Goal: Transaction & Acquisition: Obtain resource

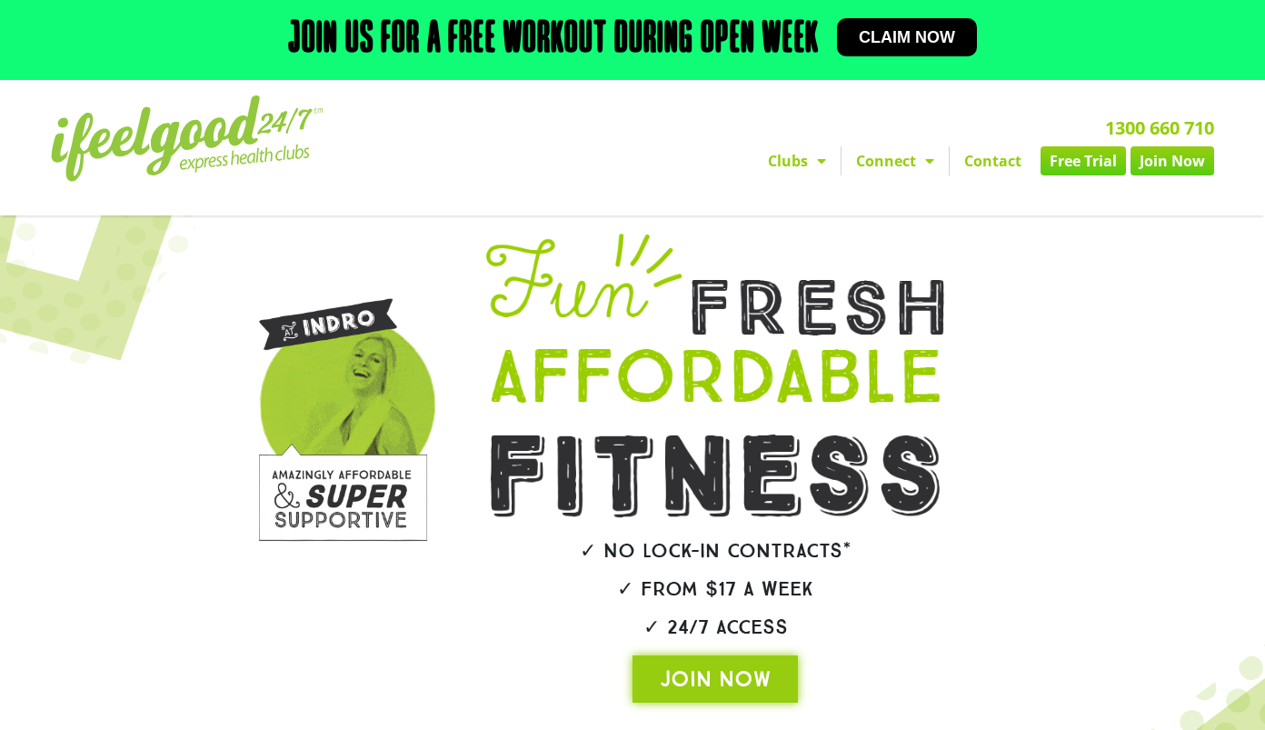
click at [1095, 167] on link "Free Trial" at bounding box center [1083, 160] width 85 height 29
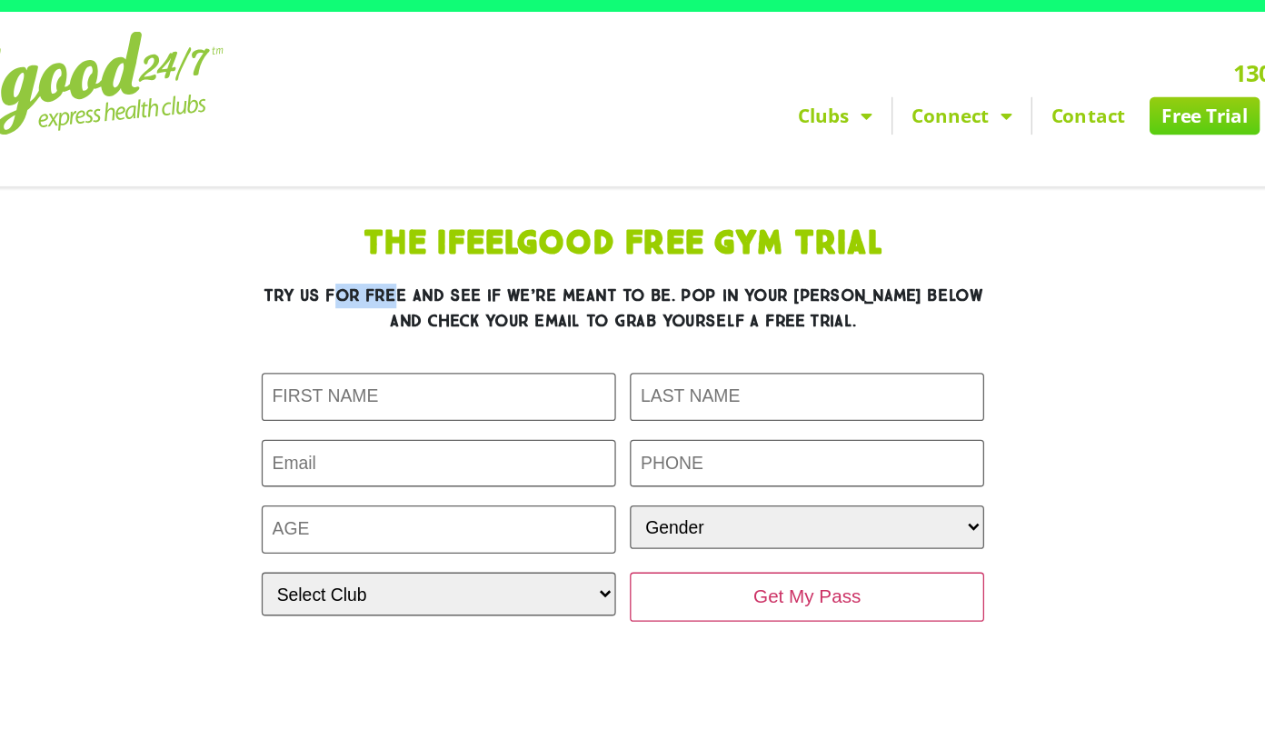
click at [475, 295] on h3 "Try us for free and see if we’re meant to be. Pop in your [PERSON_NAME] below a…" at bounding box center [633, 310] width 560 height 38
click at [861, 305] on h3 "Try us for free and see if we’re meant to be. Pop in your [PERSON_NAME] below a…" at bounding box center [633, 310] width 560 height 38
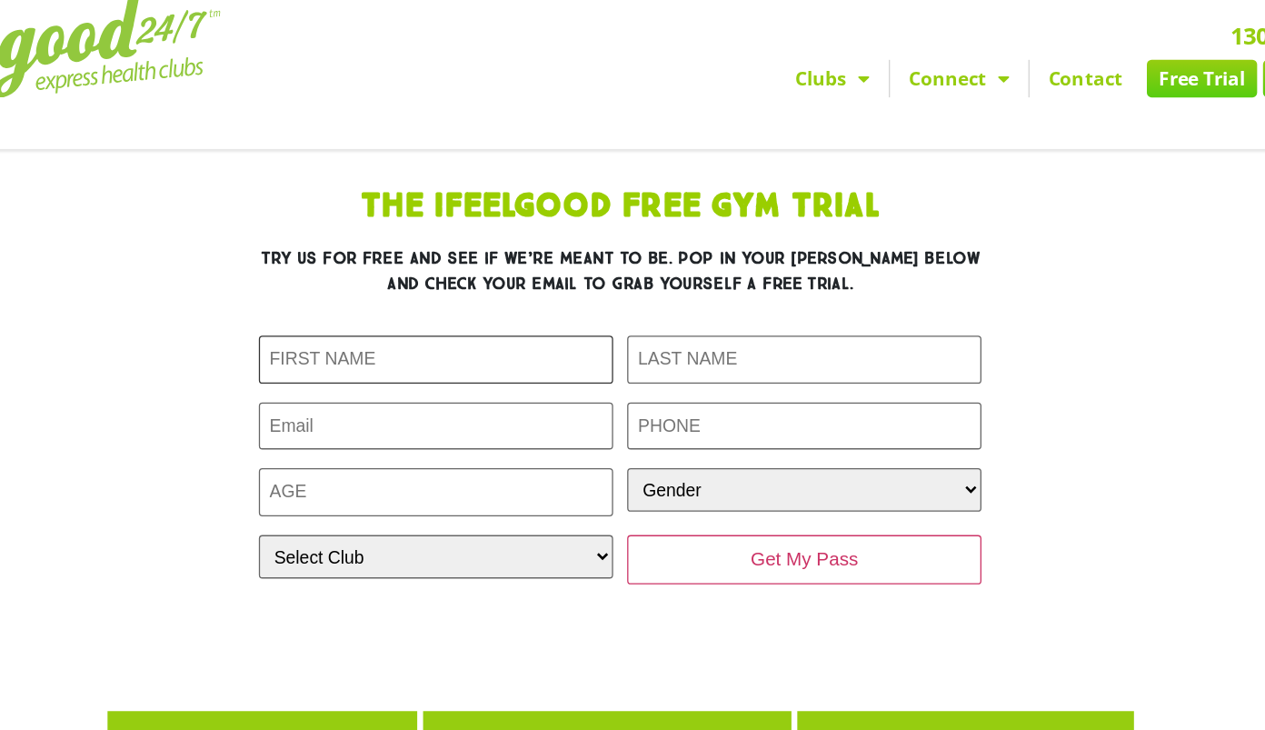
click at [530, 376] on input "First Name (Required)" at bounding box center [490, 378] width 275 height 37
type input "[PERSON_NAME]"
click at [684, 383] on input "Last Name (Required)" at bounding box center [775, 378] width 275 height 37
type input "Li"
click at [575, 428] on input "Email (Required)" at bounding box center [490, 430] width 275 height 37
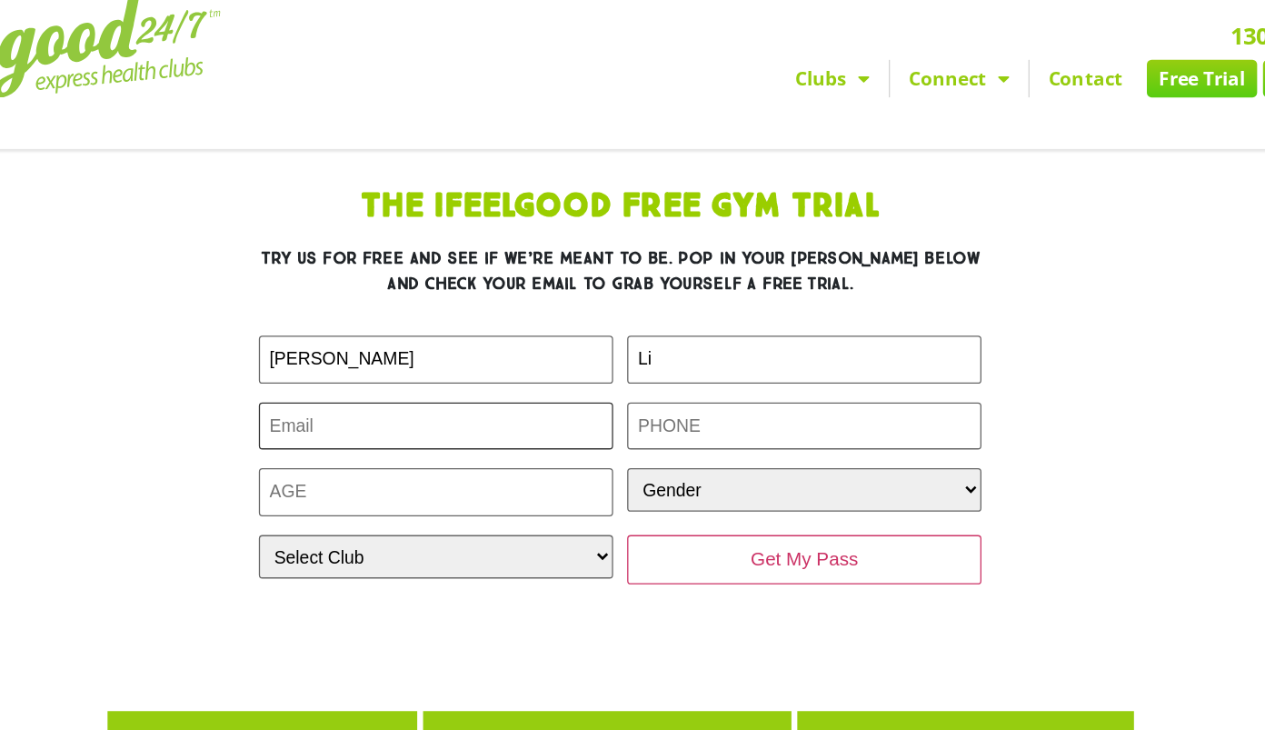
type input "[EMAIL_ADDRESS][DOMAIN_NAME]"
type input "0432053281"
click at [490, 493] on input "Age (Required)" at bounding box center [490, 481] width 275 height 37
type input "22"
click at [695, 473] on select "Gender [DEMOGRAPHIC_DATA] [DEMOGRAPHIC_DATA]" at bounding box center [775, 480] width 275 height 34
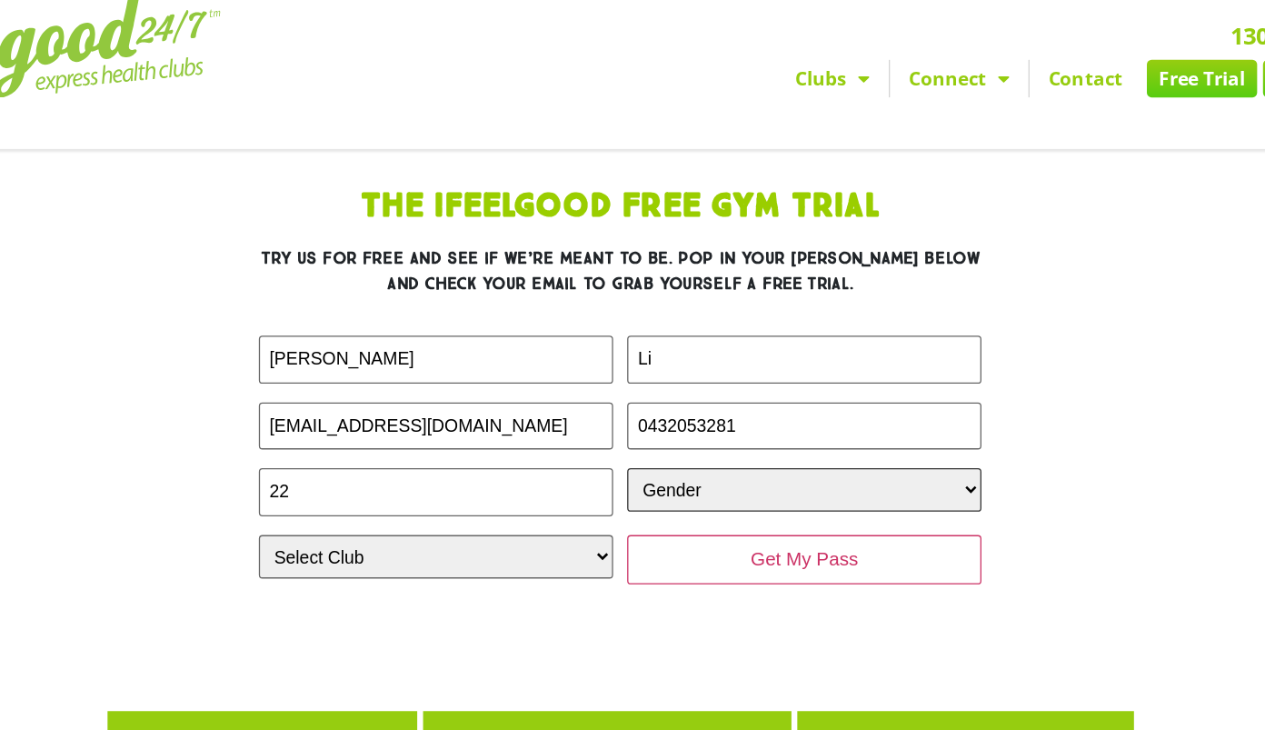
select select "[DEMOGRAPHIC_DATA]"
click at [638, 463] on select "Gender [DEMOGRAPHIC_DATA] [DEMOGRAPHIC_DATA]" at bounding box center [775, 480] width 275 height 34
click at [553, 531] on select "Select Club [GEOGRAPHIC_DATA] [GEOGRAPHIC_DATA] [GEOGRAPHIC_DATA] [GEOGRAPHIC_D…" at bounding box center [490, 531] width 275 height 34
click at [353, 514] on select "Select Club [GEOGRAPHIC_DATA] [GEOGRAPHIC_DATA] [GEOGRAPHIC_DATA] [GEOGRAPHIC_D…" at bounding box center [490, 531] width 275 height 34
click at [414, 528] on select "Select Club [GEOGRAPHIC_DATA] [GEOGRAPHIC_DATA] [GEOGRAPHIC_DATA] [GEOGRAPHIC_D…" at bounding box center [490, 531] width 275 height 34
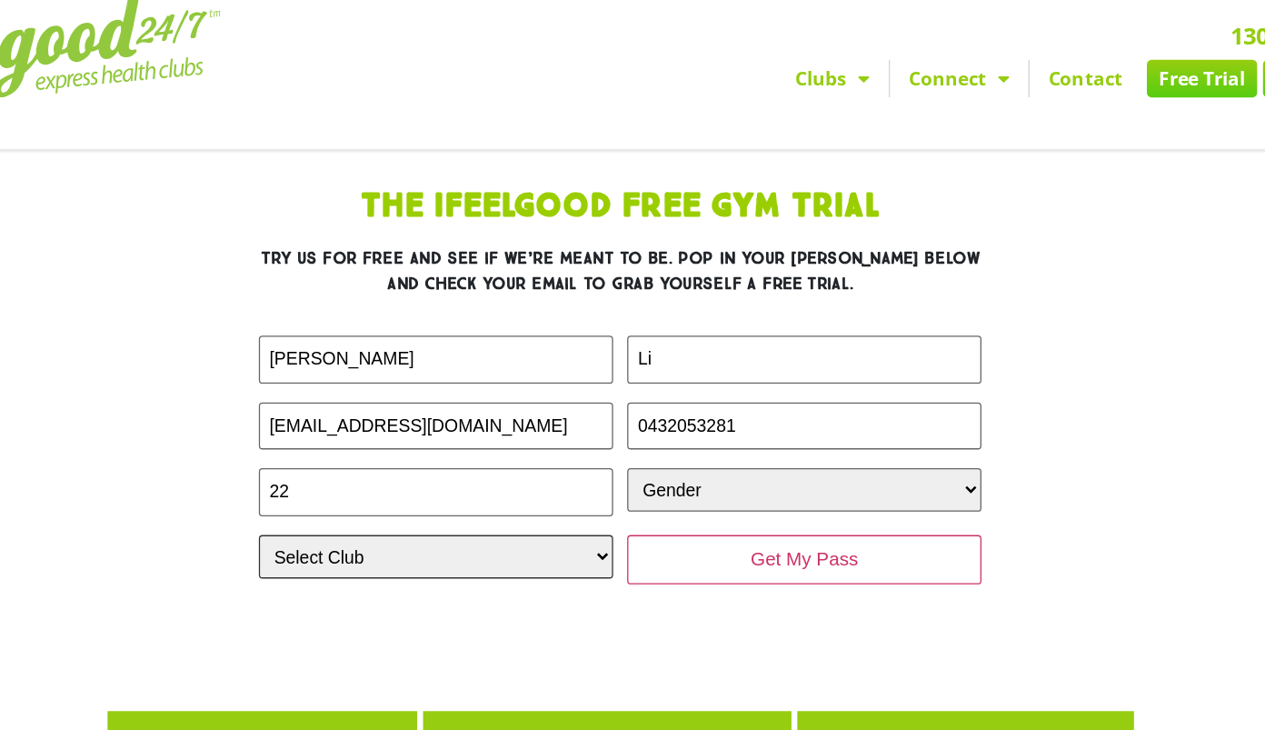
select select "[GEOGRAPHIC_DATA]"
click at [353, 514] on select "Select Club [GEOGRAPHIC_DATA] [GEOGRAPHIC_DATA] [GEOGRAPHIC_DATA] [GEOGRAPHIC_D…" at bounding box center [490, 531] width 275 height 34
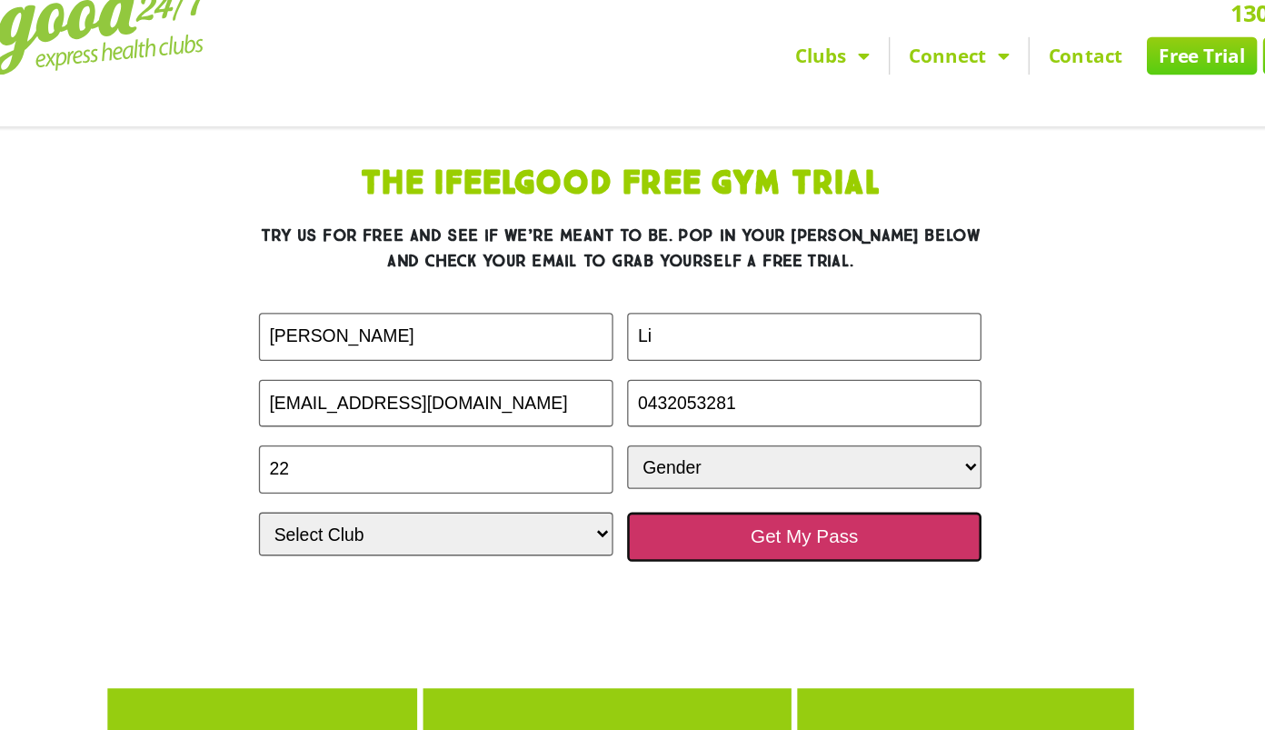
click at [703, 534] on input "Get My Pass" at bounding box center [775, 533] width 275 height 38
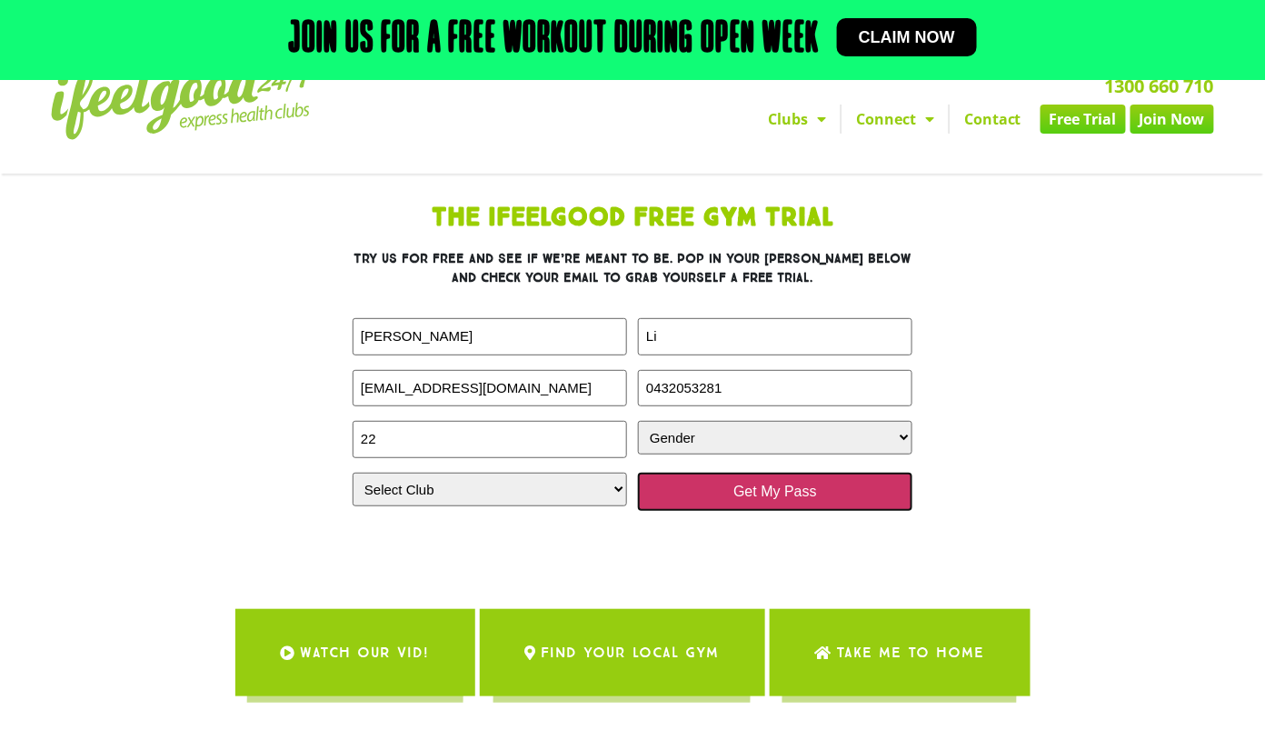
scroll to position [13, 0]
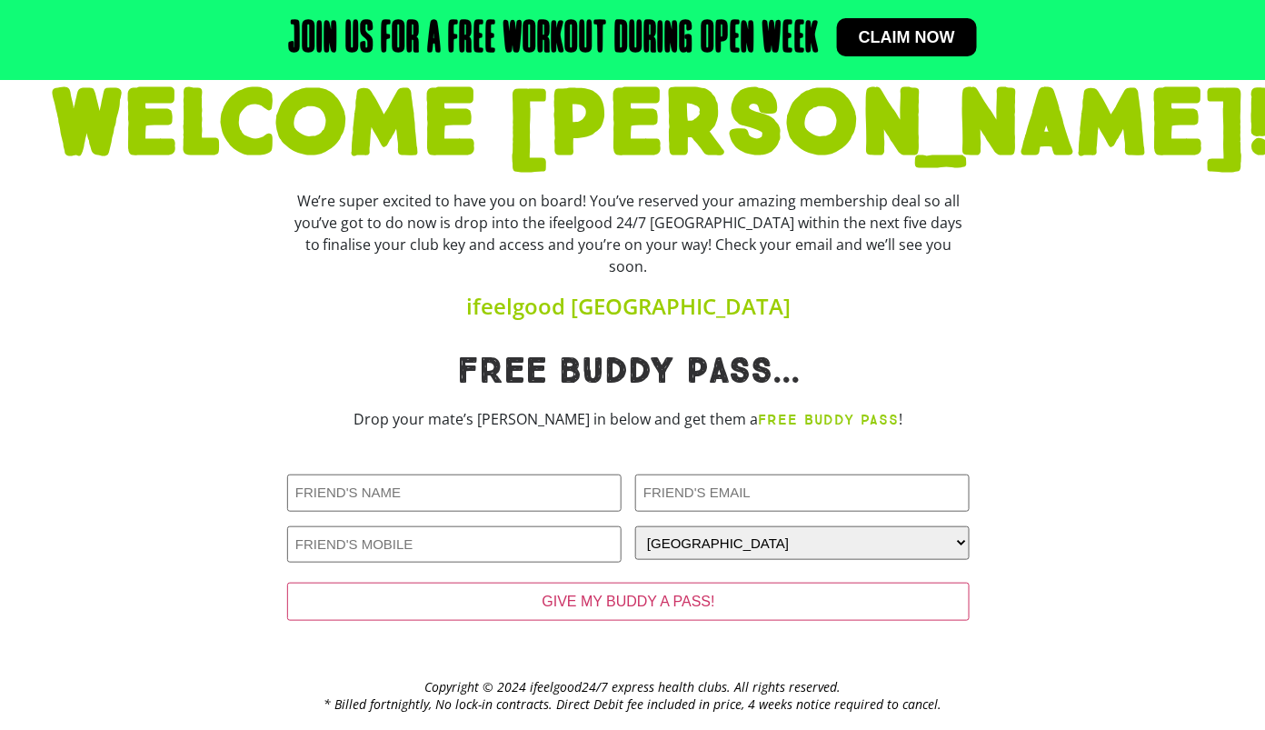
scroll to position [145, 0]
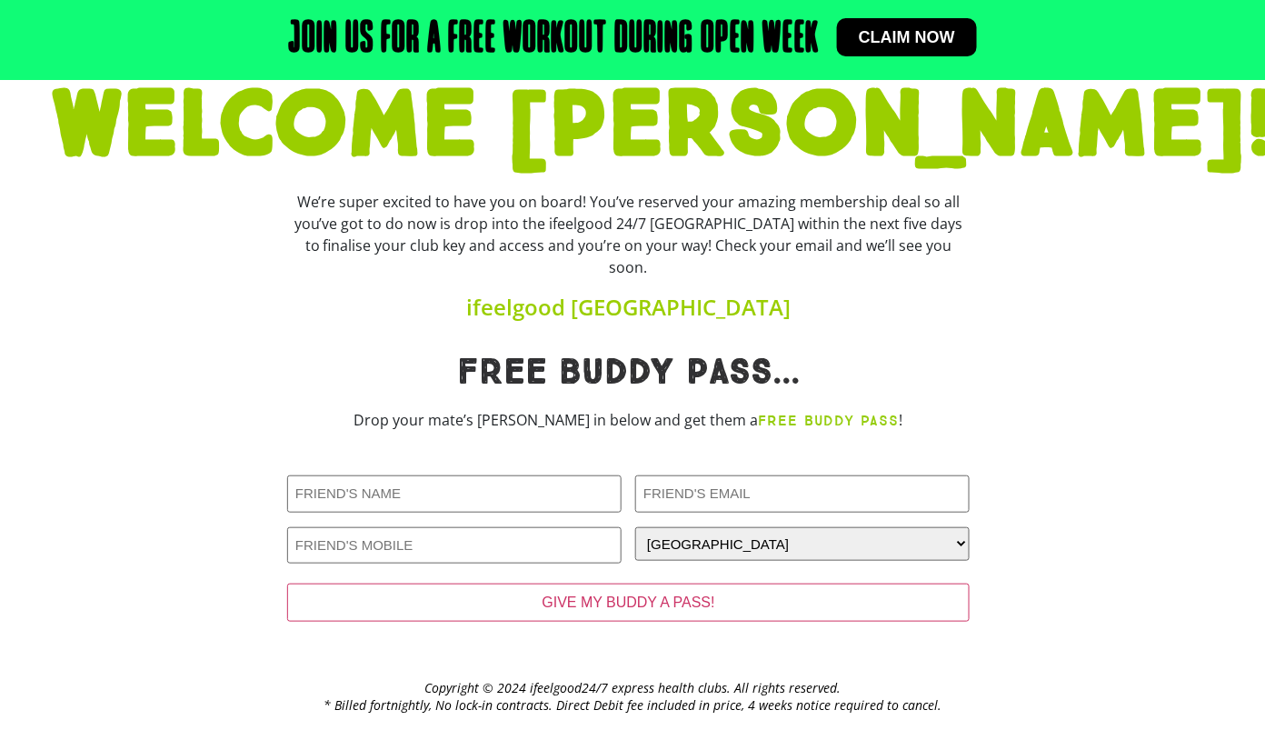
click at [625, 195] on div "We’re super excited to have you on board! You’ve reserved your amazing membersh…" at bounding box center [628, 234] width 683 height 87
click at [481, 220] on div "We’re super excited to have you on board! You’ve reserved your amazing membersh…" at bounding box center [628, 234] width 683 height 87
click at [757, 217] on div "We’re super excited to have you on board! You’ve reserved your amazing membersh…" at bounding box center [628, 234] width 683 height 87
drag, startPoint x: 364, startPoint y: 245, endPoint x: 380, endPoint y: 237, distance: 18.3
click at [380, 237] on div "We’re super excited to have you on board! You’ve reserved your amazing membersh…" at bounding box center [628, 234] width 683 height 87
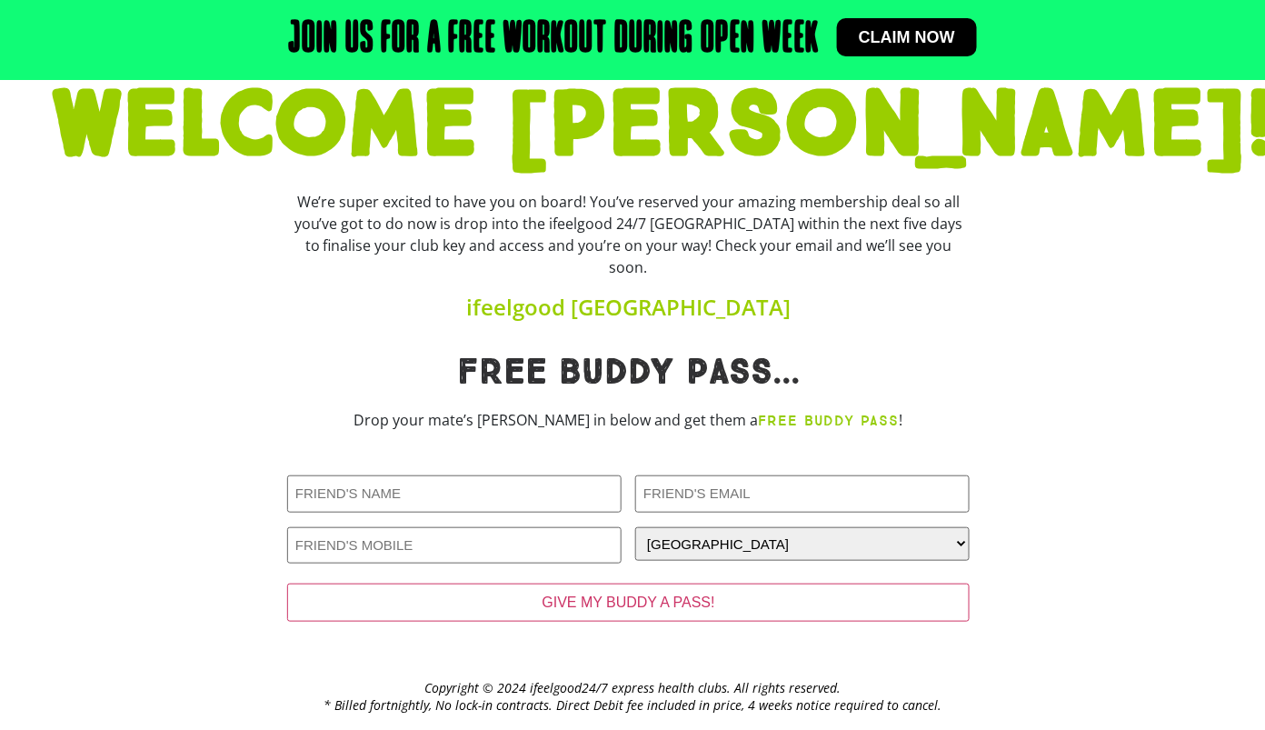
click at [700, 240] on div "We’re super excited to have you on board! You’ve reserved your amazing membersh…" at bounding box center [628, 234] width 683 height 87
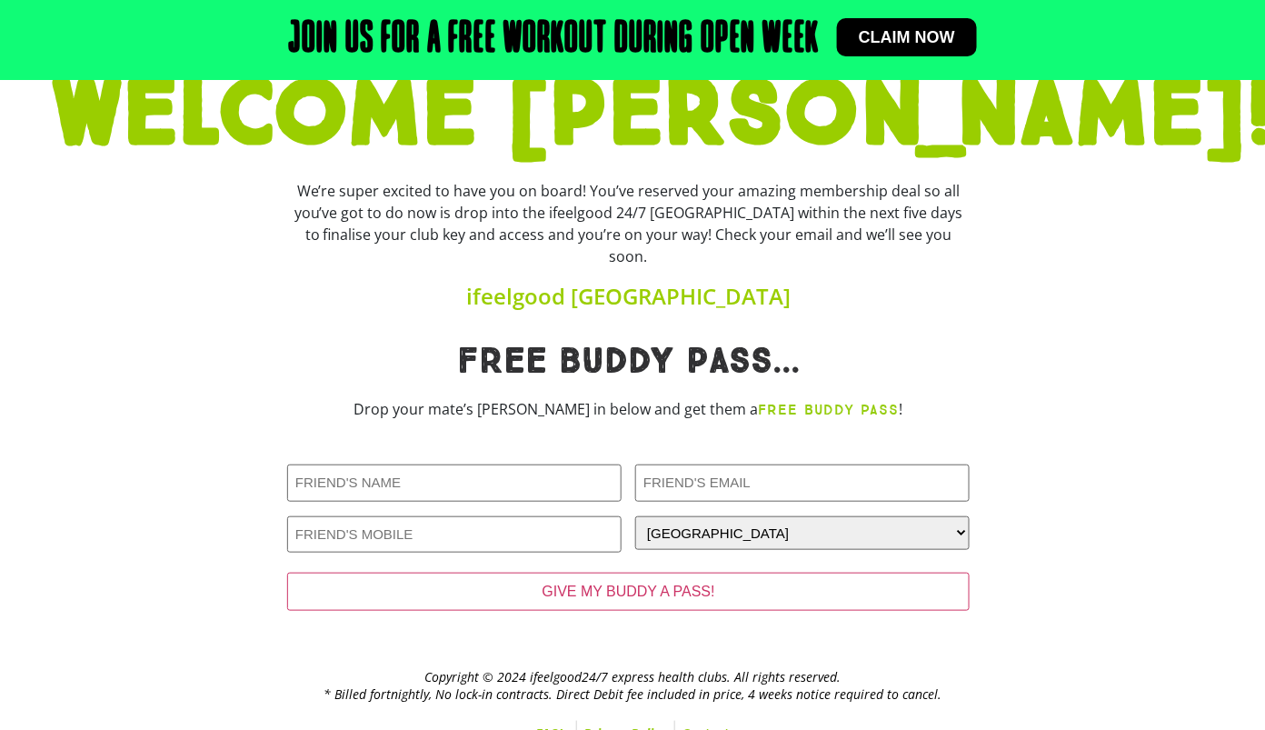
scroll to position [0, 0]
